Goal: Navigation & Orientation: Find specific page/section

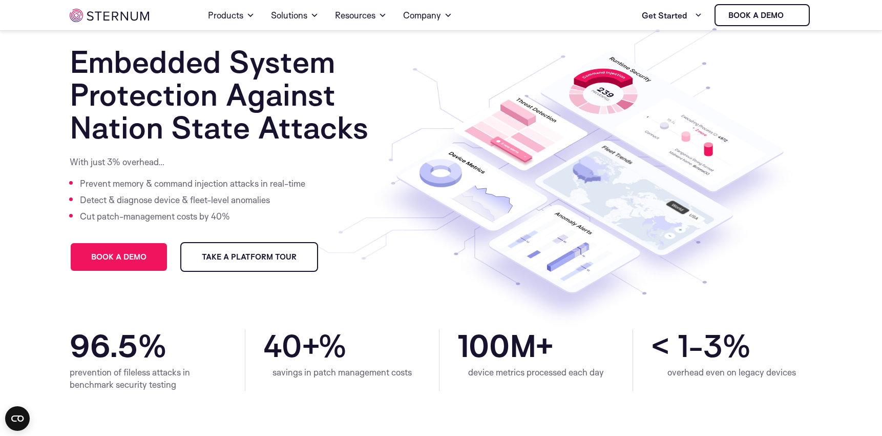
scroll to position [36, 0]
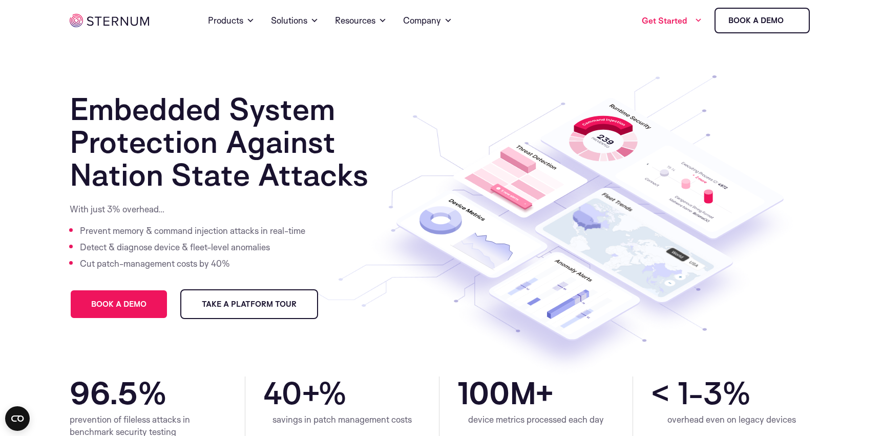
click at [683, 16] on link "Get Started" at bounding box center [672, 20] width 60 height 20
click at [629, 27] on ul "Get Started Free Evaluation Kit Experience all platform features Book a demo" at bounding box center [663, 21] width 293 height 26
